Goal: Task Accomplishment & Management: Manage account settings

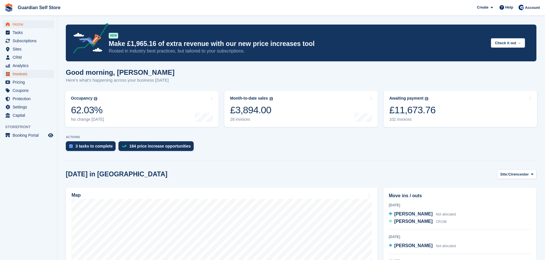
click at [20, 74] on span "Invoices" at bounding box center [30, 74] width 34 height 8
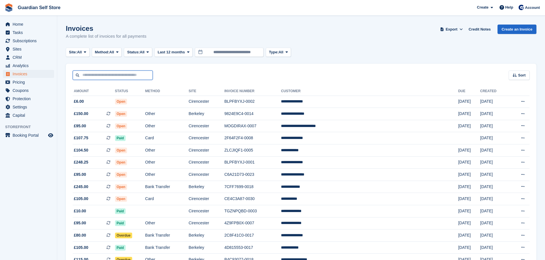
drag, startPoint x: 0, startPoint y: 0, endPoint x: 110, endPoint y: 78, distance: 134.8
click at [110, 78] on input "text" at bounding box center [113, 75] width 80 height 9
type input "****"
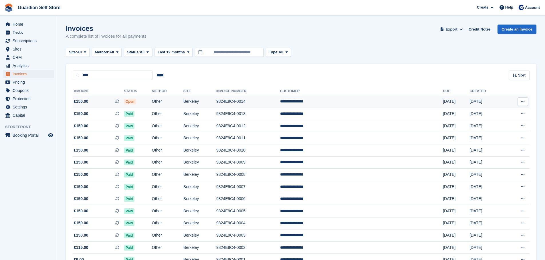
click at [99, 99] on span "£150.00 This is a recurring subscription invoice." at bounding box center [98, 102] width 51 height 6
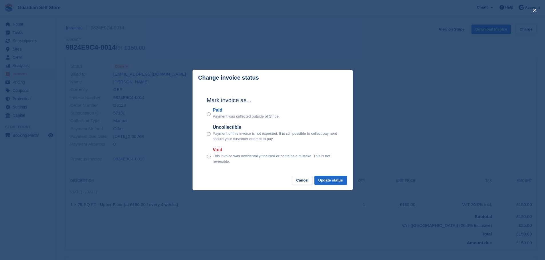
click at [218, 111] on label "Paid" at bounding box center [246, 110] width 67 height 7
click at [341, 178] on button "Update status" at bounding box center [330, 180] width 33 height 9
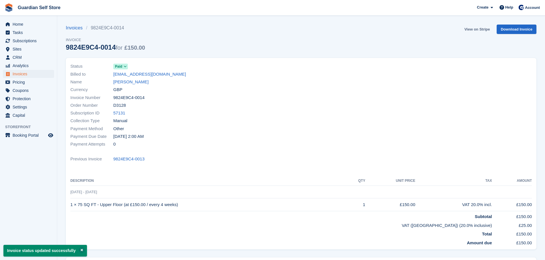
click at [472, 29] on link "View on Stripe" at bounding box center [477, 29] width 30 height 9
click at [20, 76] on span "Invoices" at bounding box center [30, 74] width 34 height 8
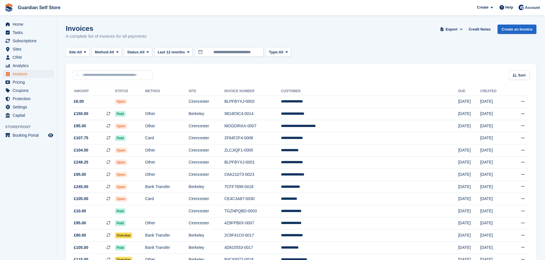
click at [98, 69] on div "Sort Sort by Date created Created (oldest first) Created (newest first)" at bounding box center [301, 72] width 470 height 16
click at [98, 73] on input "text" at bounding box center [113, 75] width 80 height 9
type input "****"
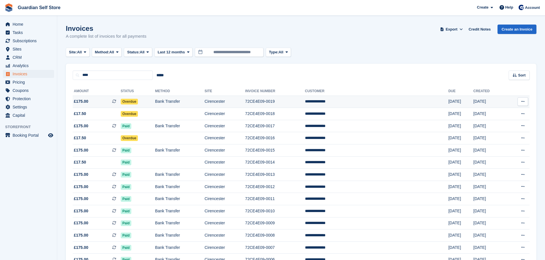
click at [99, 102] on span "£175.00 This is a recurring subscription invoice." at bounding box center [97, 102] width 48 height 6
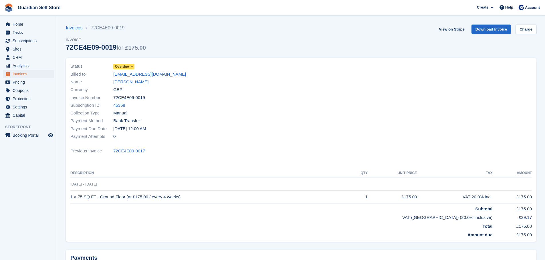
click at [123, 67] on span "Overdue" at bounding box center [122, 66] width 14 height 5
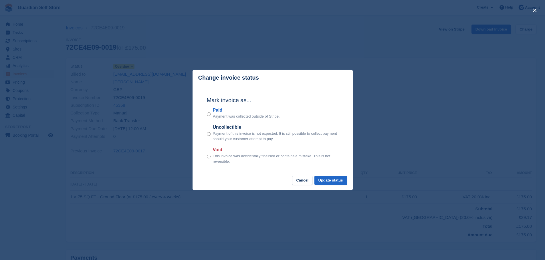
click at [218, 108] on label "Paid" at bounding box center [246, 110] width 67 height 7
click at [329, 183] on button "Update status" at bounding box center [330, 180] width 33 height 9
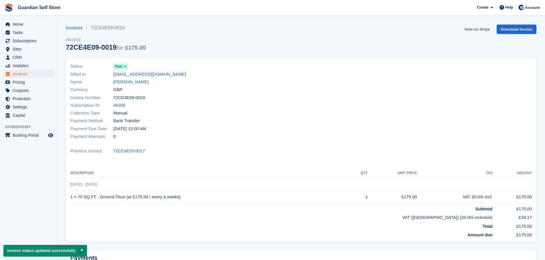
click at [467, 28] on link "View on Stripe" at bounding box center [477, 29] width 30 height 9
click at [27, 73] on span "Invoices" at bounding box center [30, 74] width 34 height 8
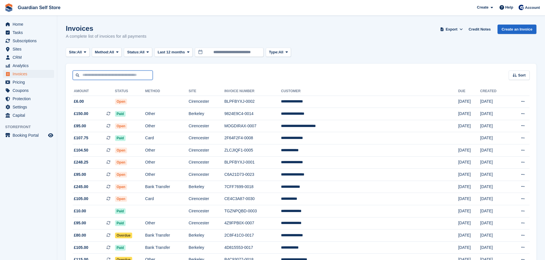
click at [109, 74] on input "text" at bounding box center [113, 75] width 80 height 9
type input "****"
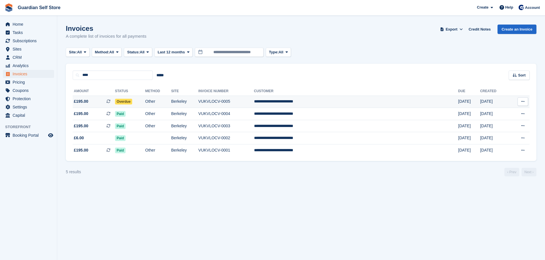
click at [97, 97] on td "£195.00 This is a recurring subscription invoice." at bounding box center [94, 102] width 42 height 12
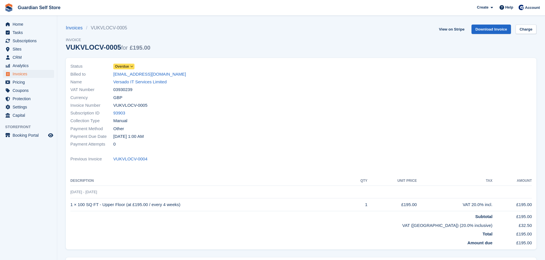
click at [119, 66] on span "Overdue" at bounding box center [122, 66] width 14 height 5
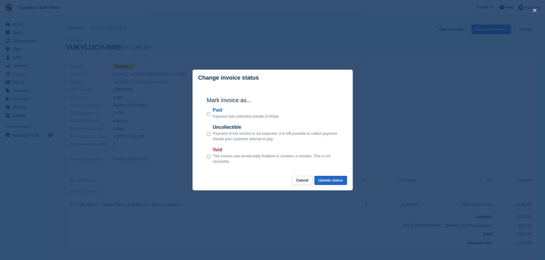
click at [221, 110] on label "Paid" at bounding box center [246, 110] width 67 height 7
click at [327, 178] on button "Update status" at bounding box center [330, 180] width 33 height 9
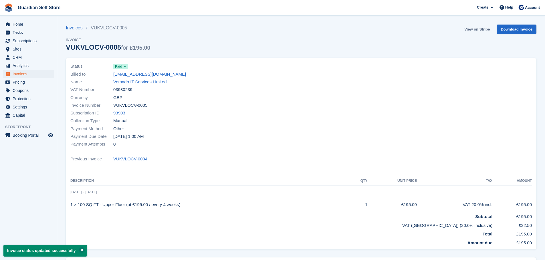
click at [469, 29] on link "View on Stripe" at bounding box center [477, 29] width 30 height 9
click at [35, 75] on span "Invoices" at bounding box center [30, 74] width 34 height 8
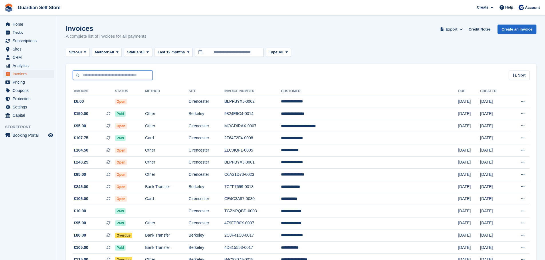
click at [109, 74] on input "text" at bounding box center [113, 75] width 80 height 9
type input "****"
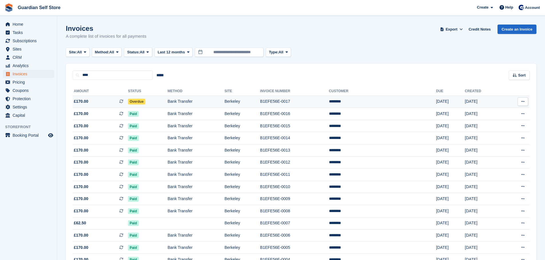
click at [101, 102] on span "£170.00 This is a recurring subscription invoice." at bounding box center [100, 102] width 55 height 6
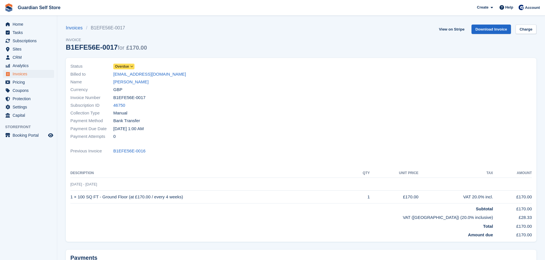
click at [122, 68] on span "Overdue" at bounding box center [122, 66] width 14 height 5
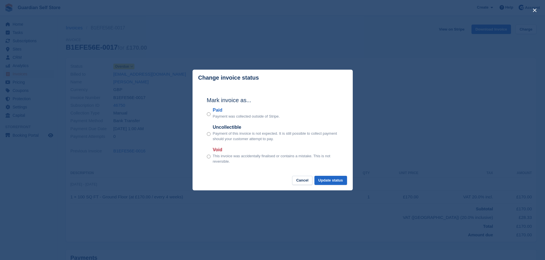
click at [215, 109] on label "Paid" at bounding box center [246, 110] width 67 height 7
click at [332, 180] on button "Update status" at bounding box center [330, 180] width 33 height 9
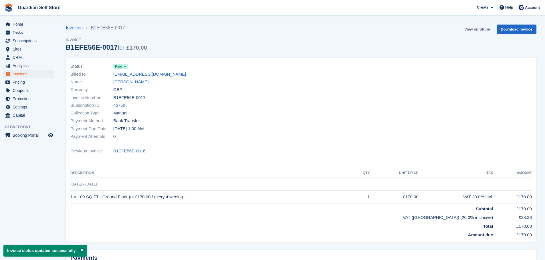
click at [470, 29] on link "View on Stripe" at bounding box center [477, 29] width 30 height 9
click at [39, 75] on span "Invoices" at bounding box center [30, 74] width 34 height 8
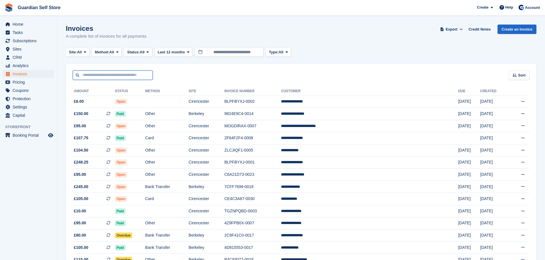
click at [104, 72] on input "text" at bounding box center [113, 75] width 80 height 9
type input "****"
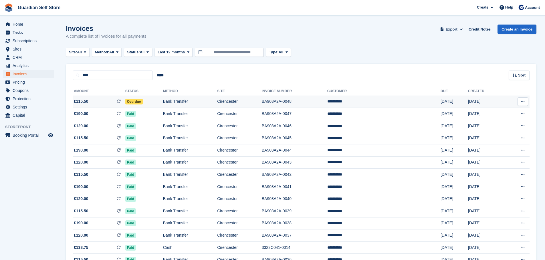
click at [91, 100] on span "£115.50 This is a recurring subscription invoice." at bounding box center [99, 102] width 53 height 6
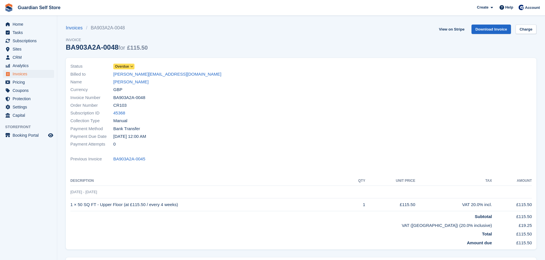
click at [127, 66] on span "Overdue" at bounding box center [122, 66] width 14 height 5
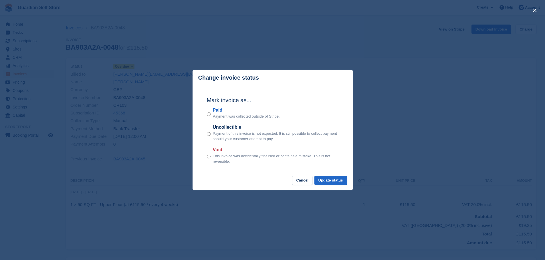
click at [220, 114] on label "Paid" at bounding box center [246, 110] width 67 height 7
click at [338, 183] on button "Update status" at bounding box center [330, 180] width 33 height 9
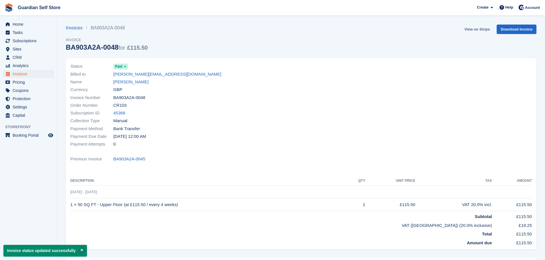
click at [469, 29] on link "View on Stripe" at bounding box center [477, 29] width 30 height 9
click at [26, 73] on span "Invoices" at bounding box center [30, 74] width 34 height 8
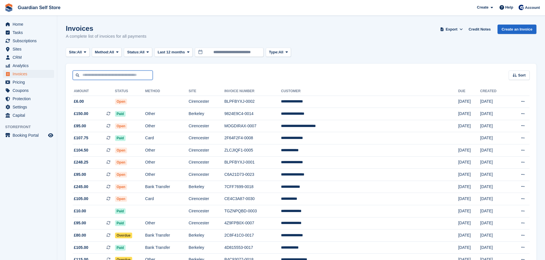
drag, startPoint x: 118, startPoint y: 75, endPoint x: 114, endPoint y: 70, distance: 6.7
click at [118, 75] on input "text" at bounding box center [113, 75] width 80 height 9
type input "***"
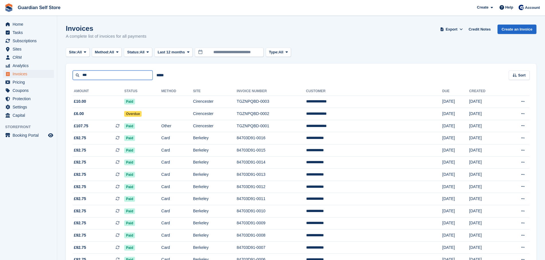
drag, startPoint x: 106, startPoint y: 75, endPoint x: 57, endPoint y: 74, distance: 48.9
click at [57, 74] on section "Invoices A complete list of invoices for all payments Export Export Invoices Ex…" at bounding box center [300, 159] width 487 height 319
type input "****"
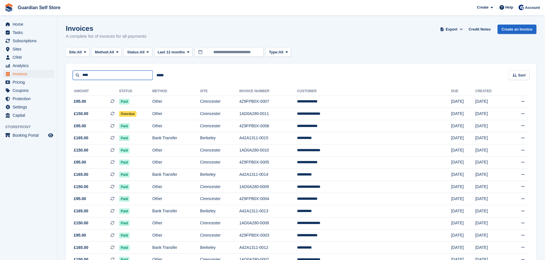
drag, startPoint x: 94, startPoint y: 72, endPoint x: 57, endPoint y: 72, distance: 36.9
click at [57, 72] on section "Invoices A complete list of invoices for all payments Export Export Invoices Ex…" at bounding box center [300, 245] width 487 height 490
type input "****"
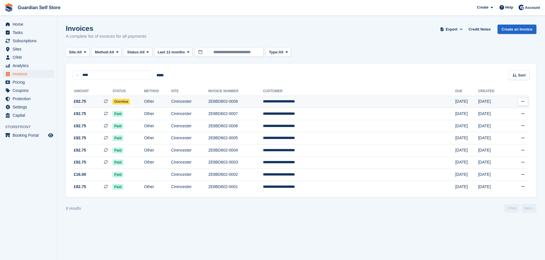
click at [86, 99] on span "£92.75" at bounding box center [80, 102] width 12 height 6
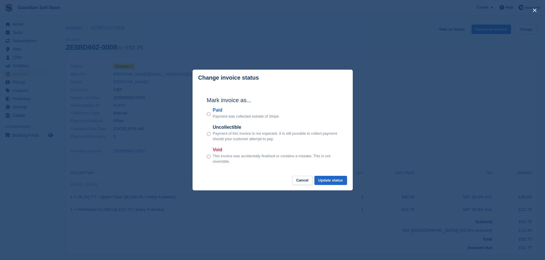
click at [214, 110] on label "Paid" at bounding box center [246, 110] width 67 height 7
click at [322, 178] on button "Update status" at bounding box center [330, 180] width 33 height 9
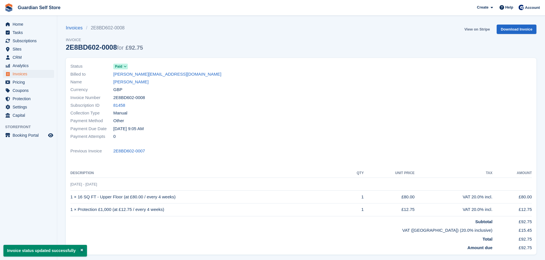
click at [480, 28] on link "View on Stripe" at bounding box center [477, 29] width 30 height 9
click at [39, 75] on span "Invoices" at bounding box center [30, 74] width 34 height 8
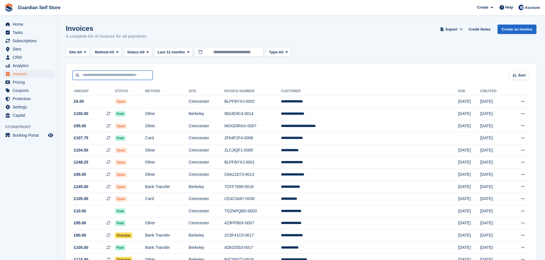
click at [118, 77] on input "text" at bounding box center [113, 75] width 80 height 9
type input "****"
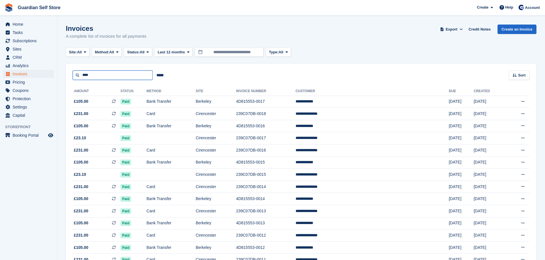
drag, startPoint x: 99, startPoint y: 78, endPoint x: 43, endPoint y: 71, distance: 56.5
click at [47, 74] on div "Home Tasks Subscriptions Subscriptions Subscriptions Price increases NEW Price …" at bounding box center [272, 238] width 545 height 477
type input "*****"
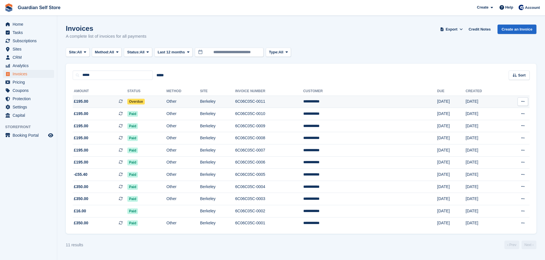
click at [107, 101] on span "£195.00 This is a recurring subscription invoice." at bounding box center [100, 102] width 55 height 6
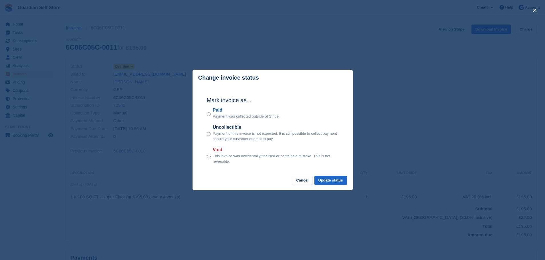
click at [215, 112] on label "Paid" at bounding box center [246, 110] width 67 height 7
click at [324, 180] on button "Update status" at bounding box center [330, 180] width 33 height 9
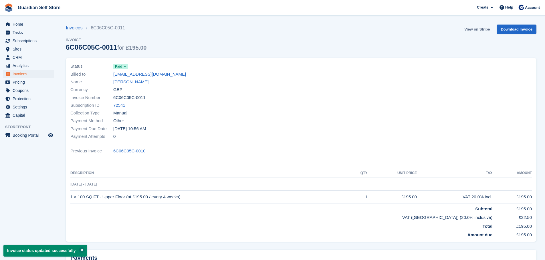
click at [473, 29] on link "View on Stripe" at bounding box center [477, 29] width 30 height 9
click at [23, 72] on span "Invoices" at bounding box center [30, 74] width 34 height 8
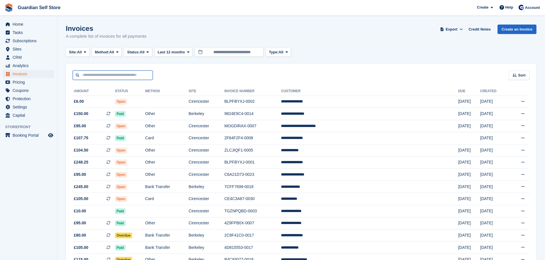
click at [116, 77] on input "text" at bounding box center [113, 75] width 80 height 9
type input "****"
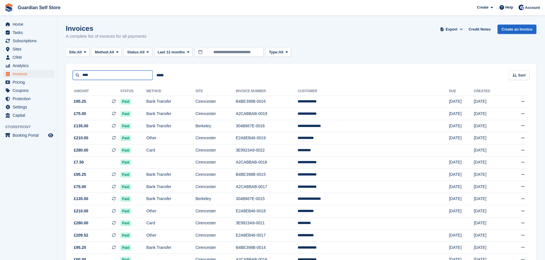
drag, startPoint x: 91, startPoint y: 74, endPoint x: 59, endPoint y: 71, distance: 31.8
type input "***"
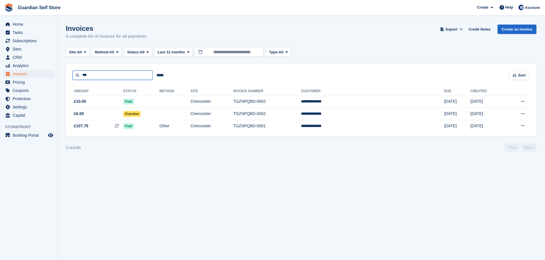
drag, startPoint x: 96, startPoint y: 75, endPoint x: 75, endPoint y: 74, distance: 20.9
click at [76, 75] on input "***" at bounding box center [113, 75] width 80 height 9
type input "****"
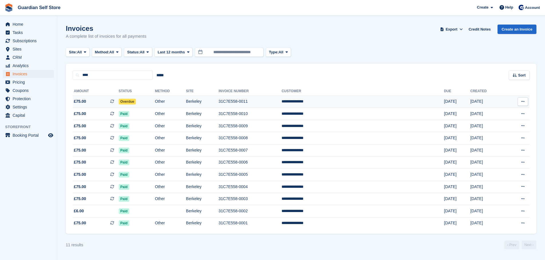
click at [85, 101] on span "£75.00" at bounding box center [80, 102] width 12 height 6
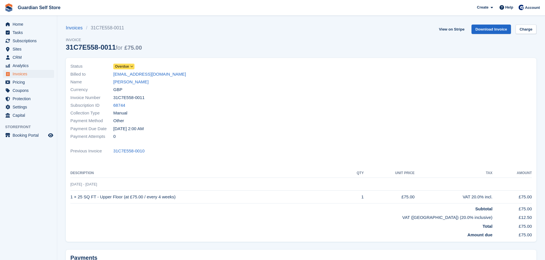
click at [122, 65] on span "Overdue" at bounding box center [122, 66] width 14 height 5
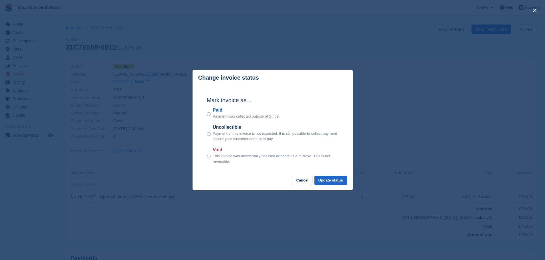
click at [218, 115] on p "Payment was collected outside of Stripe." at bounding box center [246, 117] width 67 height 6
click at [218, 112] on label "Paid" at bounding box center [246, 110] width 67 height 7
click at [338, 182] on button "Update status" at bounding box center [330, 180] width 33 height 9
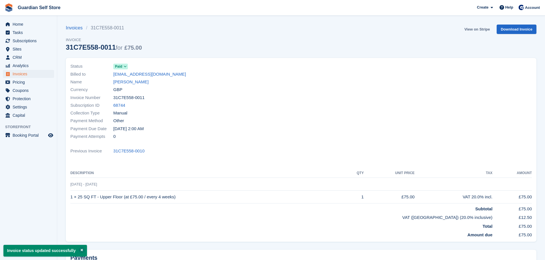
click at [471, 28] on link "View on Stripe" at bounding box center [477, 29] width 30 height 9
click at [30, 28] on span "Home" at bounding box center [30, 24] width 34 height 8
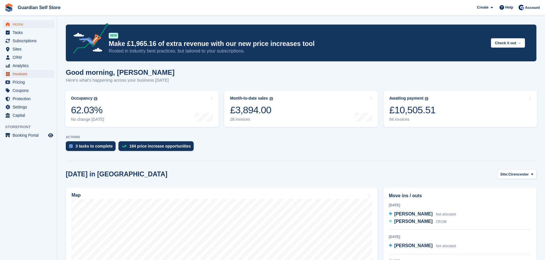
click at [35, 75] on span "Invoices" at bounding box center [30, 74] width 34 height 8
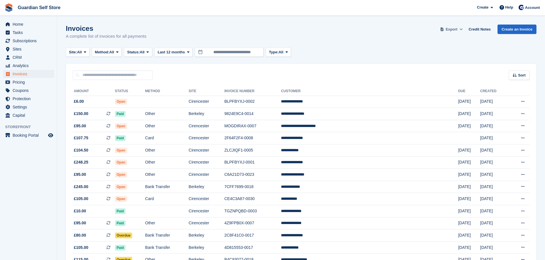
click at [457, 30] on span "Export" at bounding box center [451, 30] width 12 height 6
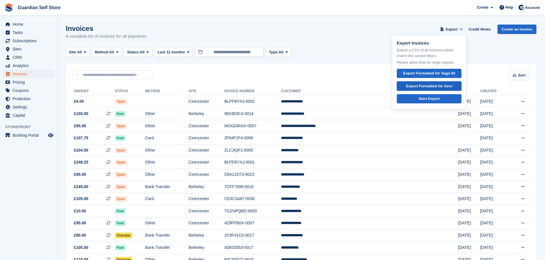
click at [440, 83] on div "Export Formatted for Xero" at bounding box center [429, 86] width 46 height 6
click at [188, 101] on td at bounding box center [166, 102] width 43 height 12
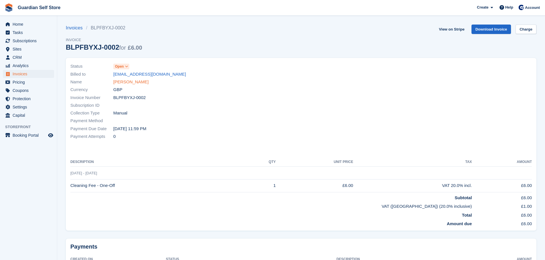
click at [124, 81] on link "Phoebe Rowlands" at bounding box center [130, 82] width 35 height 7
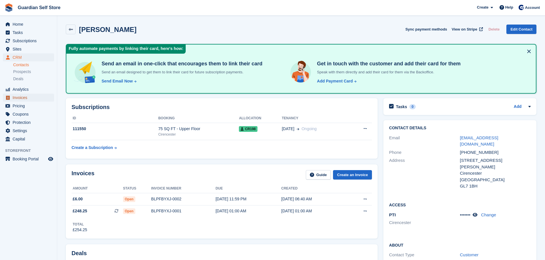
click at [39, 96] on span "Invoices" at bounding box center [30, 98] width 34 height 8
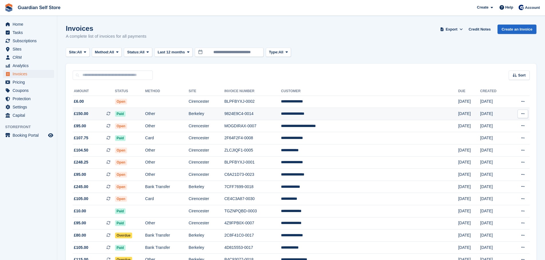
click at [110, 112] on span "£150.00 This is a recurring subscription invoice." at bounding box center [94, 114] width 42 height 6
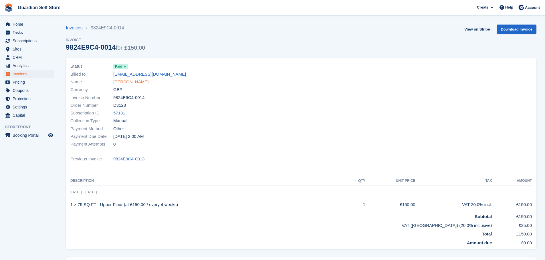
click at [114, 81] on link "[PERSON_NAME]" at bounding box center [130, 82] width 35 height 7
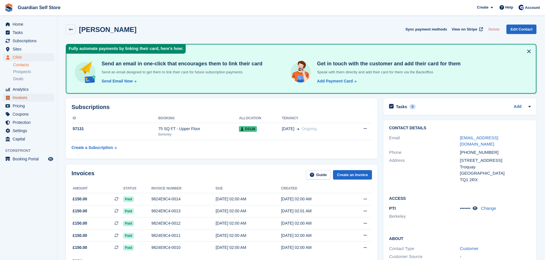
click at [22, 95] on span "Invoices" at bounding box center [30, 98] width 34 height 8
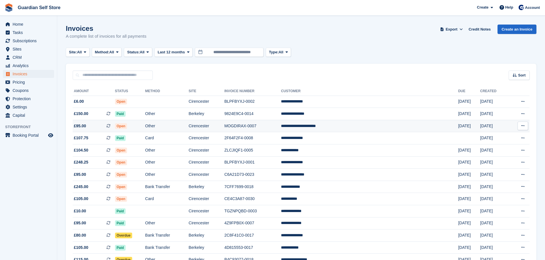
click at [142, 123] on td "Open" at bounding box center [130, 126] width 30 height 12
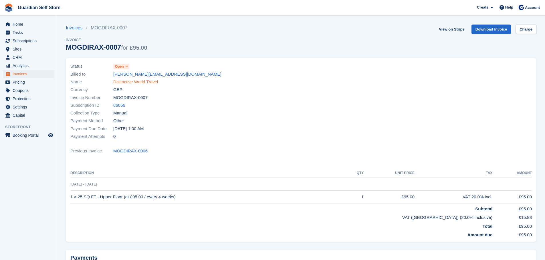
click at [127, 83] on link "Distinctive World Travel" at bounding box center [135, 82] width 45 height 7
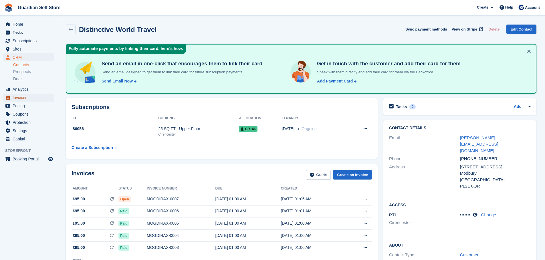
click at [39, 100] on span "Invoices" at bounding box center [30, 98] width 34 height 8
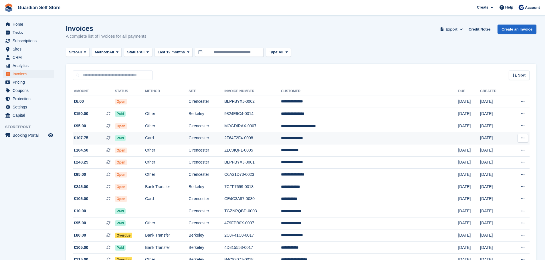
click at [188, 133] on td "Card" at bounding box center [166, 138] width 43 height 12
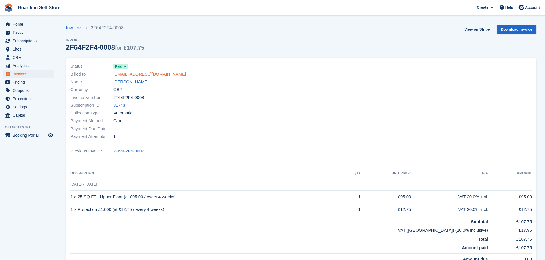
click at [130, 77] on link "[EMAIL_ADDRESS][DOMAIN_NAME]" at bounding box center [149, 74] width 73 height 7
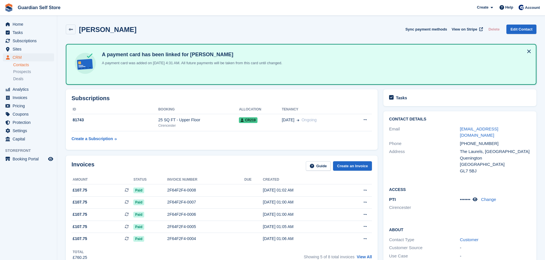
click at [125, 89] on div "Subscriptions ID Booking Allocation Tenancy 81743 25 SQ FT - Upper Floor Cirenc…" at bounding box center [222, 119] width 312 height 61
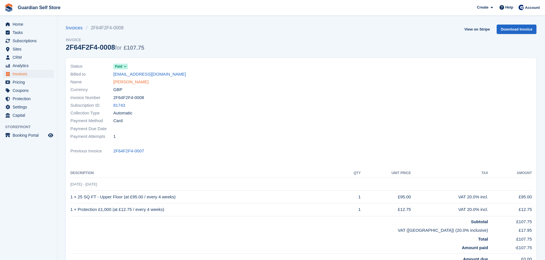
click at [117, 83] on link "[PERSON_NAME]" at bounding box center [130, 82] width 35 height 7
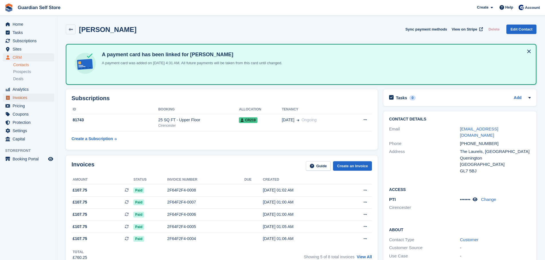
click at [26, 100] on span "Invoices" at bounding box center [30, 98] width 34 height 8
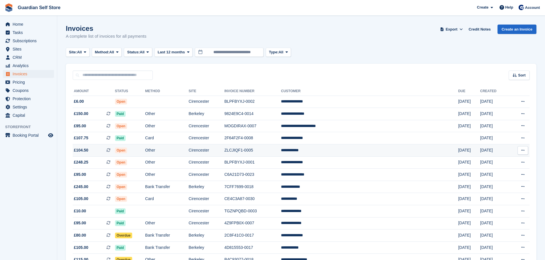
click at [182, 151] on td "Other" at bounding box center [166, 151] width 43 height 12
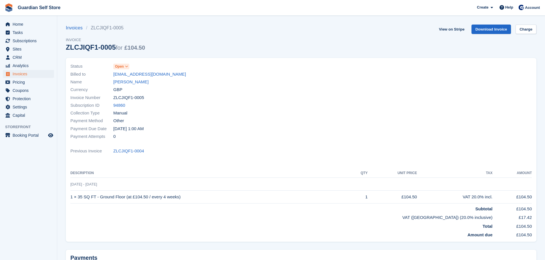
click at [122, 67] on span "Open" at bounding box center [119, 66] width 9 height 5
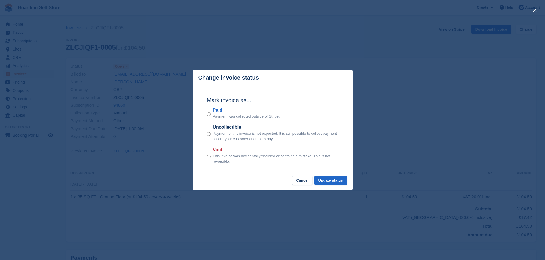
click at [216, 113] on label "Paid" at bounding box center [246, 110] width 67 height 7
click at [339, 178] on button "Update status" at bounding box center [330, 180] width 33 height 9
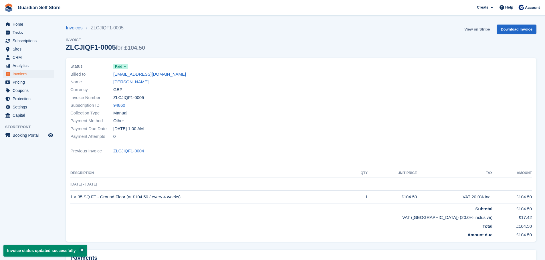
click at [468, 29] on link "View on Stripe" at bounding box center [477, 29] width 30 height 9
click at [130, 82] on link "Emily Gailey" at bounding box center [130, 82] width 35 height 7
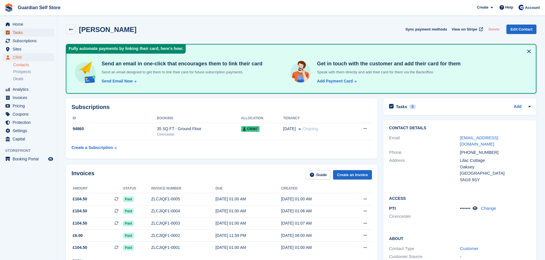
click at [24, 34] on span "Tasks" at bounding box center [30, 33] width 34 height 8
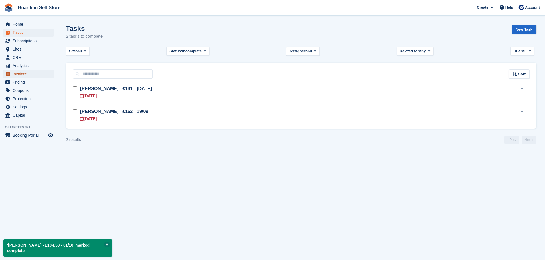
click at [34, 75] on span "Invoices" at bounding box center [30, 74] width 34 height 8
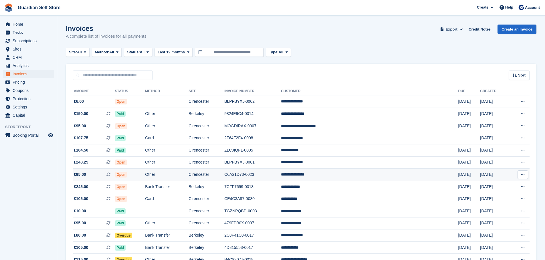
click at [127, 174] on span "Open" at bounding box center [121, 175] width 12 height 6
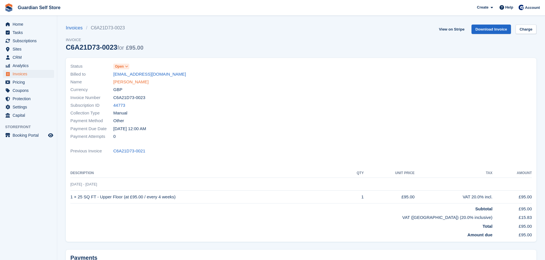
click at [126, 84] on link "[PERSON_NAME]" at bounding box center [130, 82] width 35 height 7
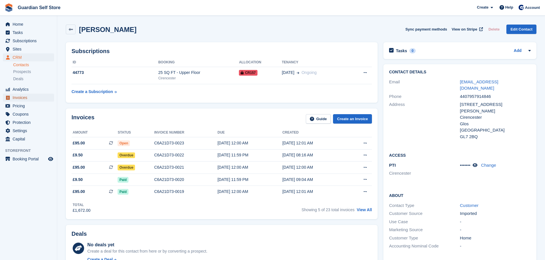
click at [33, 98] on span "Invoices" at bounding box center [30, 98] width 34 height 8
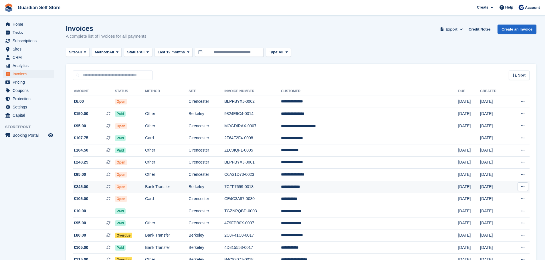
click at [279, 184] on td "7CFF7699-0018" at bounding box center [252, 187] width 57 height 12
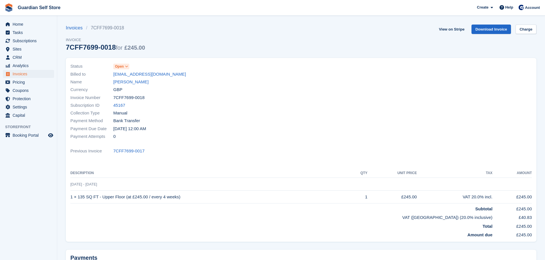
click at [117, 79] on link "[PERSON_NAME]" at bounding box center [130, 82] width 35 height 7
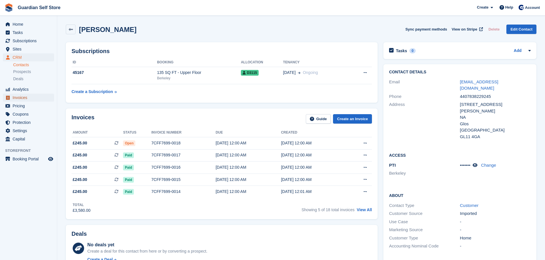
click at [28, 100] on span "Invoices" at bounding box center [30, 98] width 34 height 8
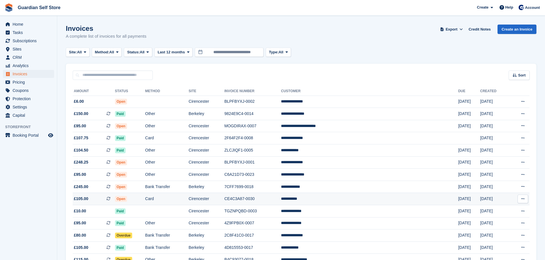
click at [188, 200] on td "Card" at bounding box center [166, 199] width 43 height 12
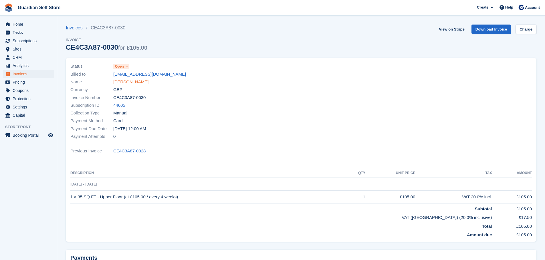
click at [120, 81] on link "[PERSON_NAME]" at bounding box center [130, 82] width 35 height 7
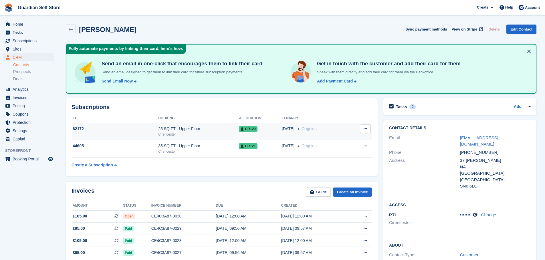
click at [169, 133] on div "Cirencester" at bounding box center [198, 134] width 81 height 5
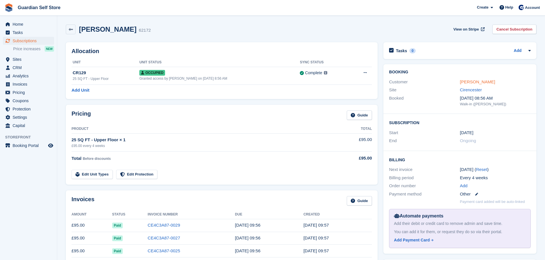
click at [468, 81] on link "[PERSON_NAME]" at bounding box center [477, 81] width 35 height 5
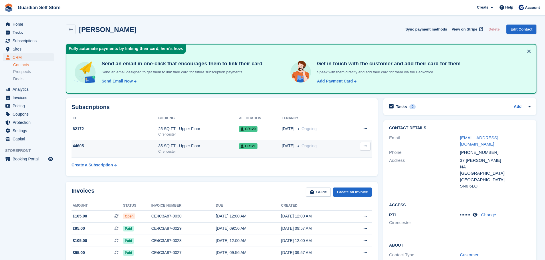
click at [168, 144] on div "35 SQ FT - Upper Floor" at bounding box center [198, 146] width 81 height 6
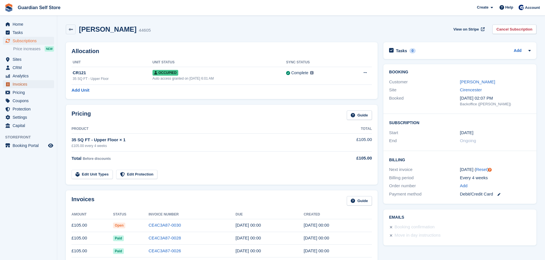
click at [32, 84] on span "Invoices" at bounding box center [30, 84] width 34 height 8
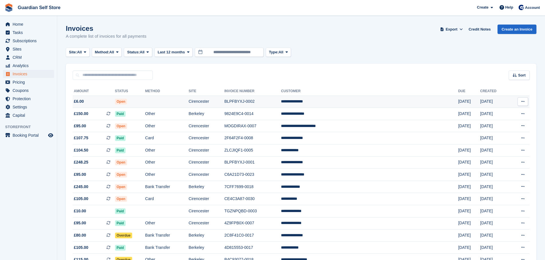
click at [171, 97] on td at bounding box center [166, 102] width 43 height 12
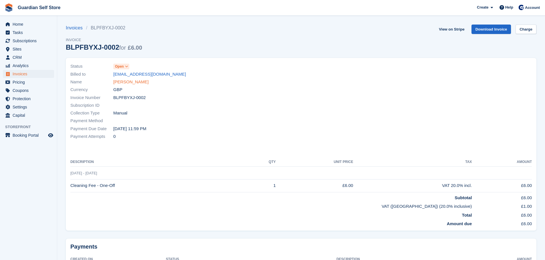
click at [133, 79] on link "[PERSON_NAME]" at bounding box center [130, 82] width 35 height 7
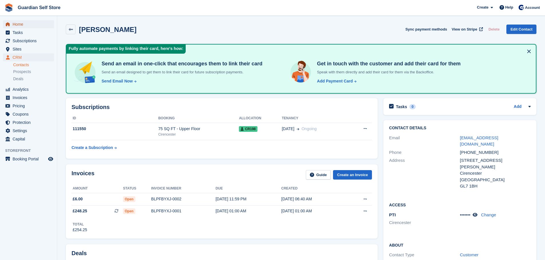
click at [19, 23] on span "Home" at bounding box center [30, 24] width 34 height 8
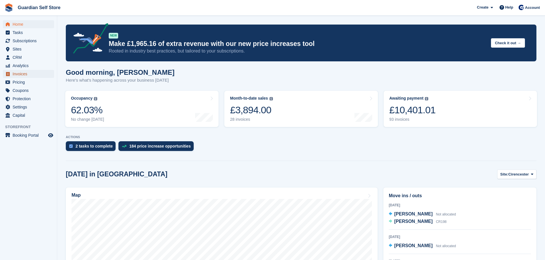
click at [21, 76] on span "Invoices" at bounding box center [30, 74] width 34 height 8
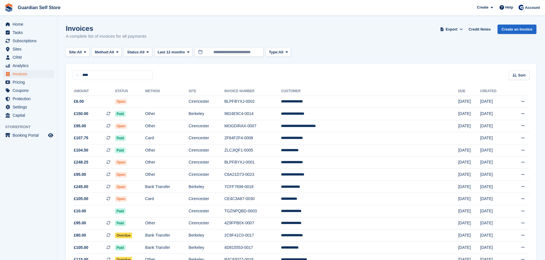
type input "****"
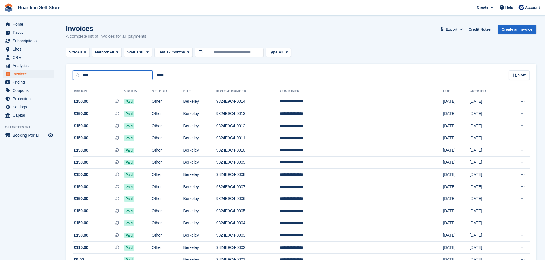
drag, startPoint x: 110, startPoint y: 75, endPoint x: 60, endPoint y: 74, distance: 50.3
click at [60, 74] on section "Invoices A complete list of invoices for all payments Export Export Invoices Ex…" at bounding box center [300, 147] width 487 height 295
type input "***"
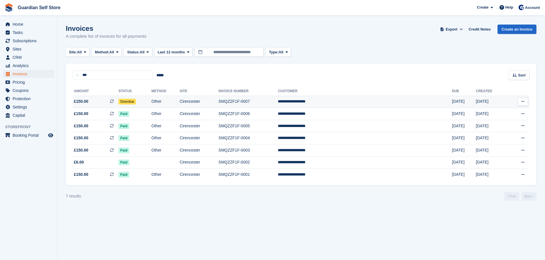
click at [118, 105] on td "£150.00 This is a recurring subscription invoice." at bounding box center [96, 102] width 46 height 12
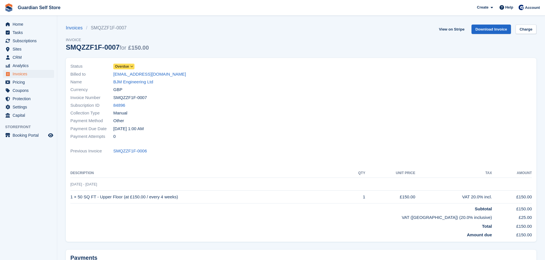
click at [125, 67] on span "Overdue" at bounding box center [122, 66] width 14 height 5
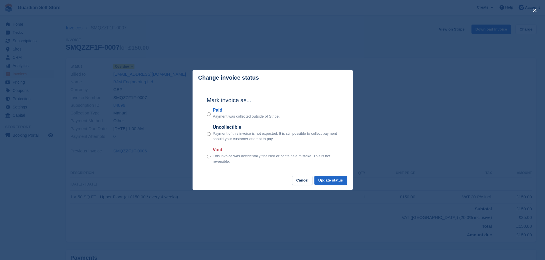
click at [219, 112] on label "Paid" at bounding box center [246, 110] width 67 height 7
click at [324, 183] on button "Update status" at bounding box center [330, 180] width 33 height 9
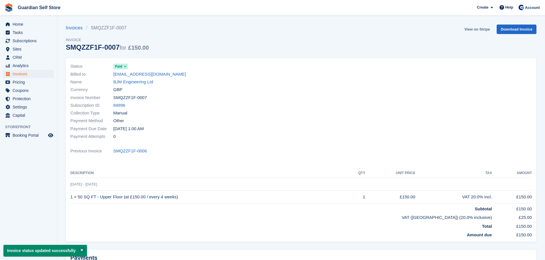
click at [472, 29] on link "View on Stripe" at bounding box center [477, 29] width 30 height 9
click at [33, 28] on span "Home" at bounding box center [30, 24] width 34 height 8
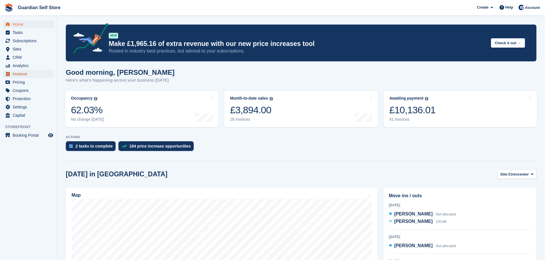
click at [30, 74] on span "Invoices" at bounding box center [30, 74] width 34 height 8
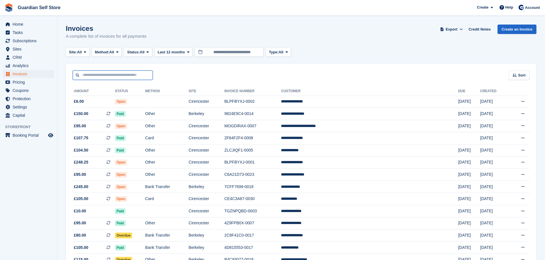
click at [136, 75] on input "text" at bounding box center [113, 75] width 80 height 9
type input "****"
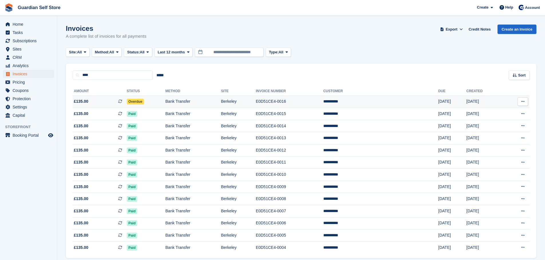
click at [101, 97] on td "£135.00 This is a recurring subscription invoice." at bounding box center [100, 102] width 54 height 12
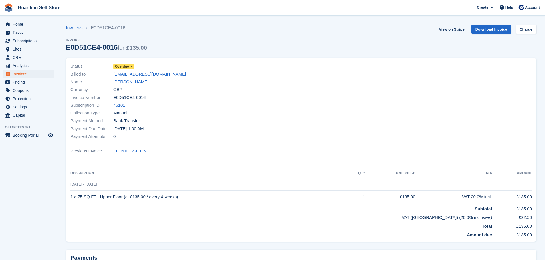
click at [125, 65] on span "Overdue" at bounding box center [122, 66] width 14 height 5
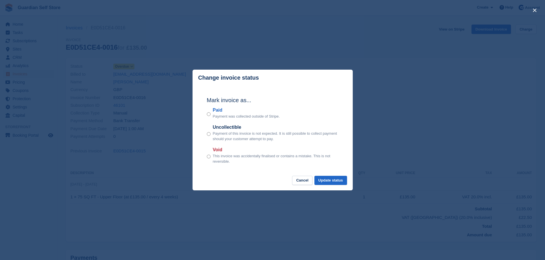
click at [217, 110] on label "Paid" at bounding box center [246, 110] width 67 height 7
click at [335, 180] on button "Update status" at bounding box center [330, 180] width 33 height 9
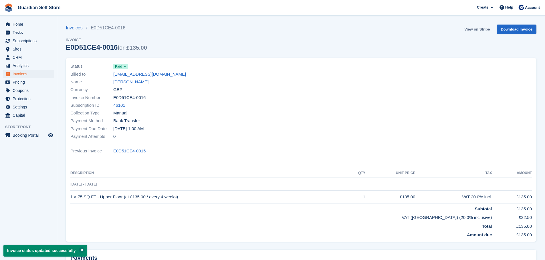
click at [476, 31] on link "View on Stripe" at bounding box center [477, 29] width 30 height 9
click at [30, 75] on span "Invoices" at bounding box center [30, 74] width 34 height 8
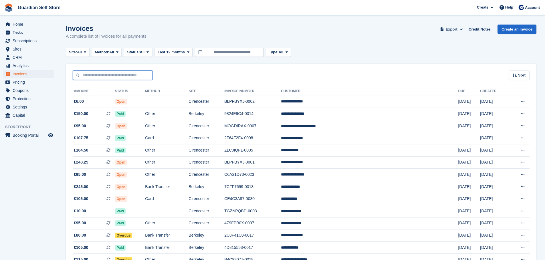
click at [104, 73] on input "text" at bounding box center [113, 75] width 80 height 9
type input "*****"
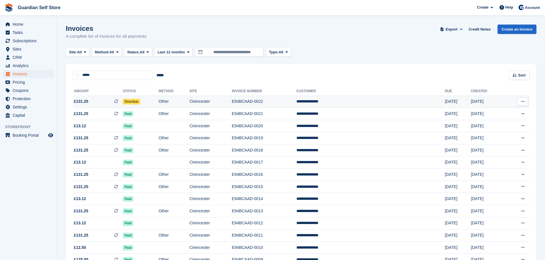
click at [98, 105] on td "£131.25 This is a recurring subscription invoice." at bounding box center [98, 102] width 50 height 12
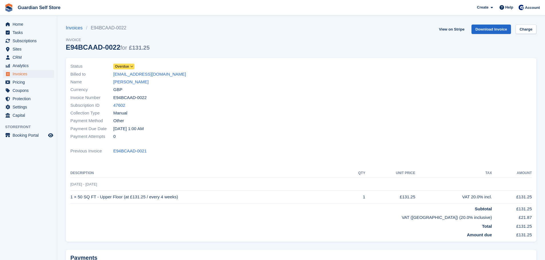
click at [126, 67] on span "Overdue" at bounding box center [122, 66] width 14 height 5
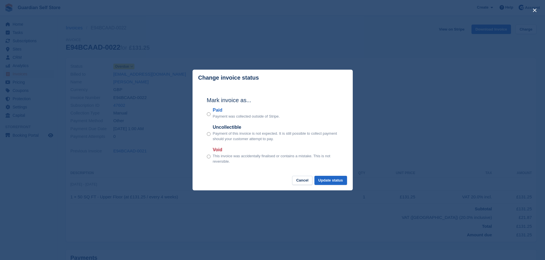
click at [217, 112] on label "Paid" at bounding box center [246, 110] width 67 height 7
click at [325, 179] on button "Update status" at bounding box center [330, 180] width 33 height 9
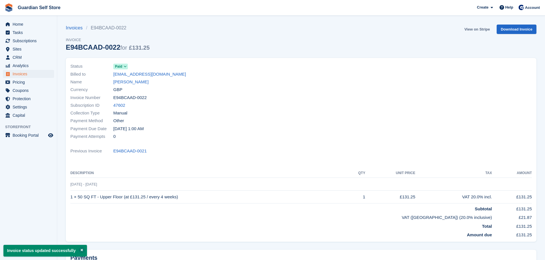
click at [475, 31] on link "View on Stripe" at bounding box center [477, 29] width 30 height 9
click at [34, 72] on span "Invoices" at bounding box center [30, 74] width 34 height 8
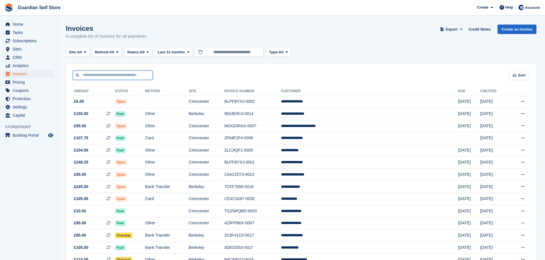
click at [118, 74] on input "text" at bounding box center [113, 75] width 80 height 9
type input "*****"
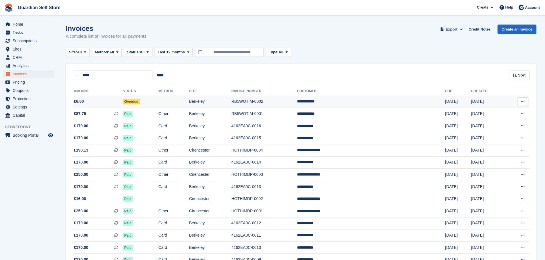
click at [96, 101] on span "£6.00" at bounding box center [98, 102] width 50 height 6
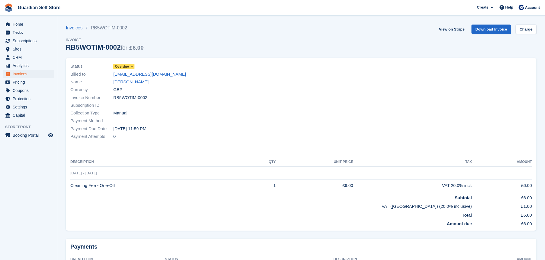
click at [123, 67] on span "Overdue" at bounding box center [122, 66] width 14 height 5
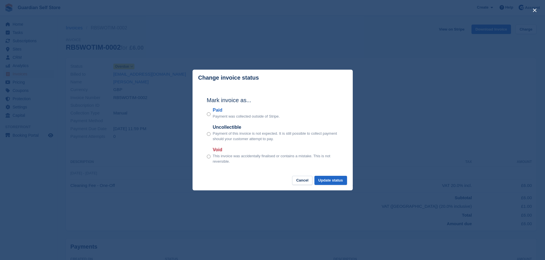
click at [216, 111] on label "Paid" at bounding box center [246, 110] width 67 height 7
click at [321, 179] on button "Update status" at bounding box center [330, 180] width 33 height 9
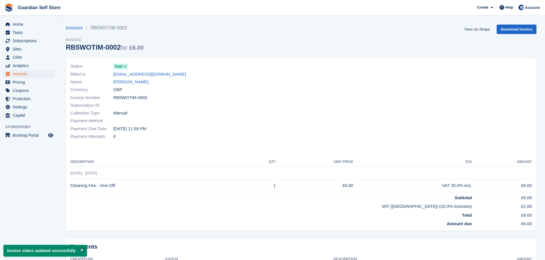
click at [470, 29] on link "View on Stripe" at bounding box center [477, 29] width 30 height 9
click at [26, 24] on span "Home" at bounding box center [30, 24] width 34 height 8
